Goal: Task Accomplishment & Management: Manage account settings

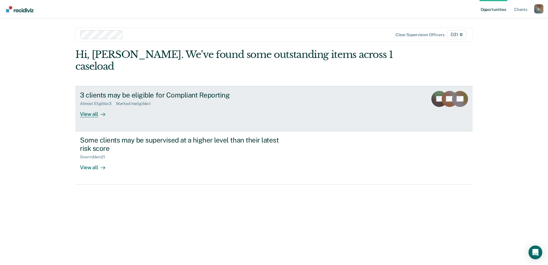
click at [89, 106] on div "View all" at bounding box center [96, 111] width 32 height 11
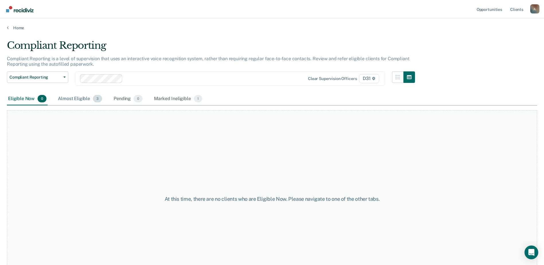
click at [74, 98] on div "Almost Eligible 3" at bounding box center [80, 99] width 46 height 13
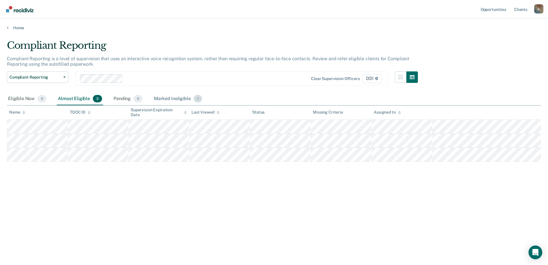
click at [162, 96] on div "Marked Ineligible 1" at bounding box center [178, 99] width 50 height 13
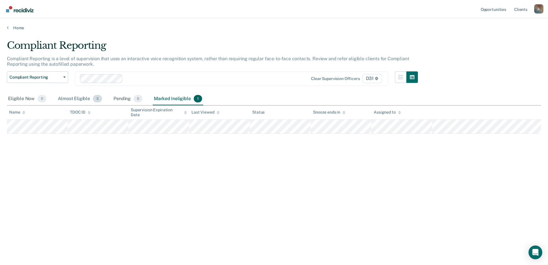
click at [69, 99] on div "Almost Eligible 3" at bounding box center [80, 99] width 46 height 13
